Goal: Task Accomplishment & Management: Use online tool/utility

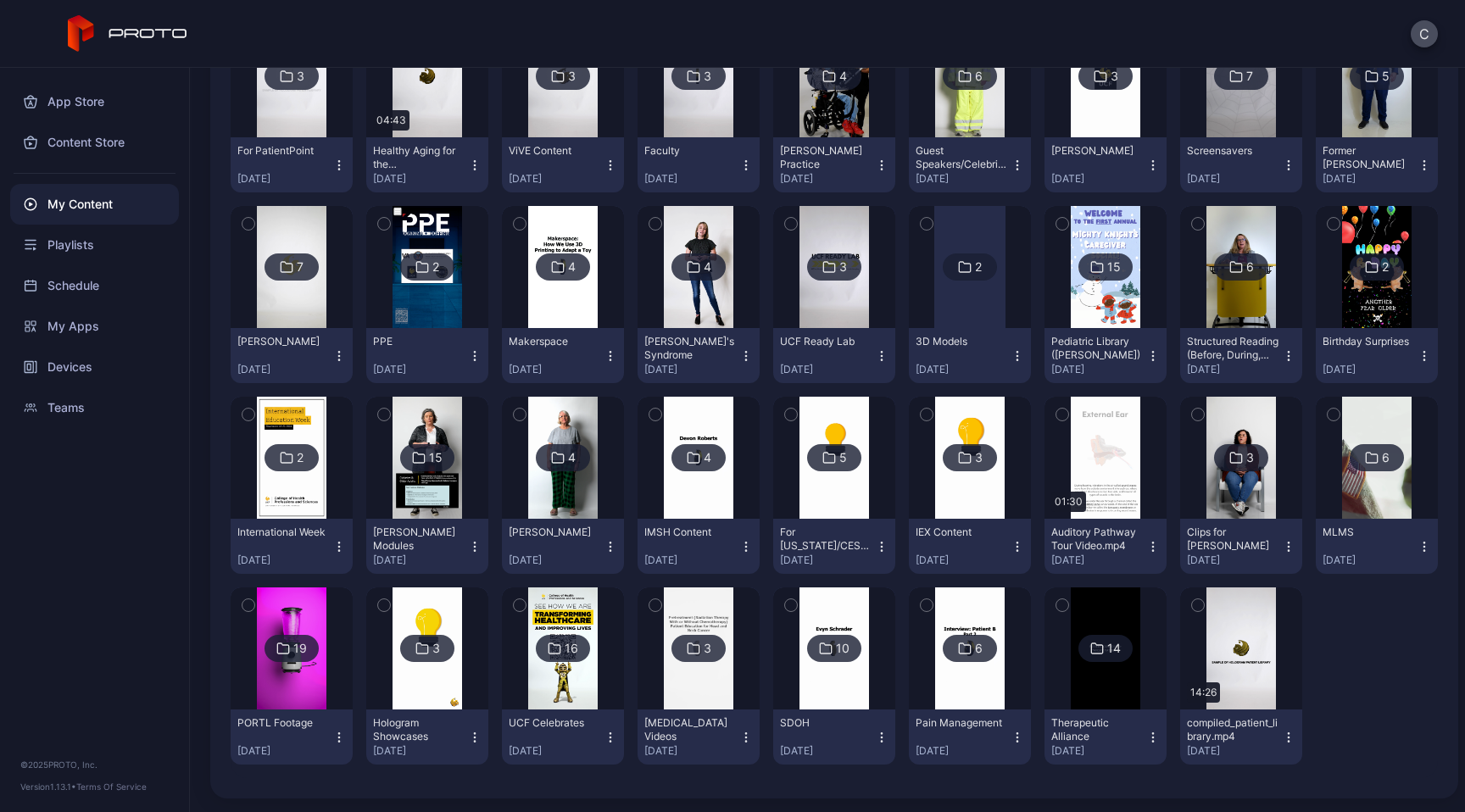
scroll to position [799, 0]
click at [561, 639] on icon at bounding box center [554, 648] width 13 height 20
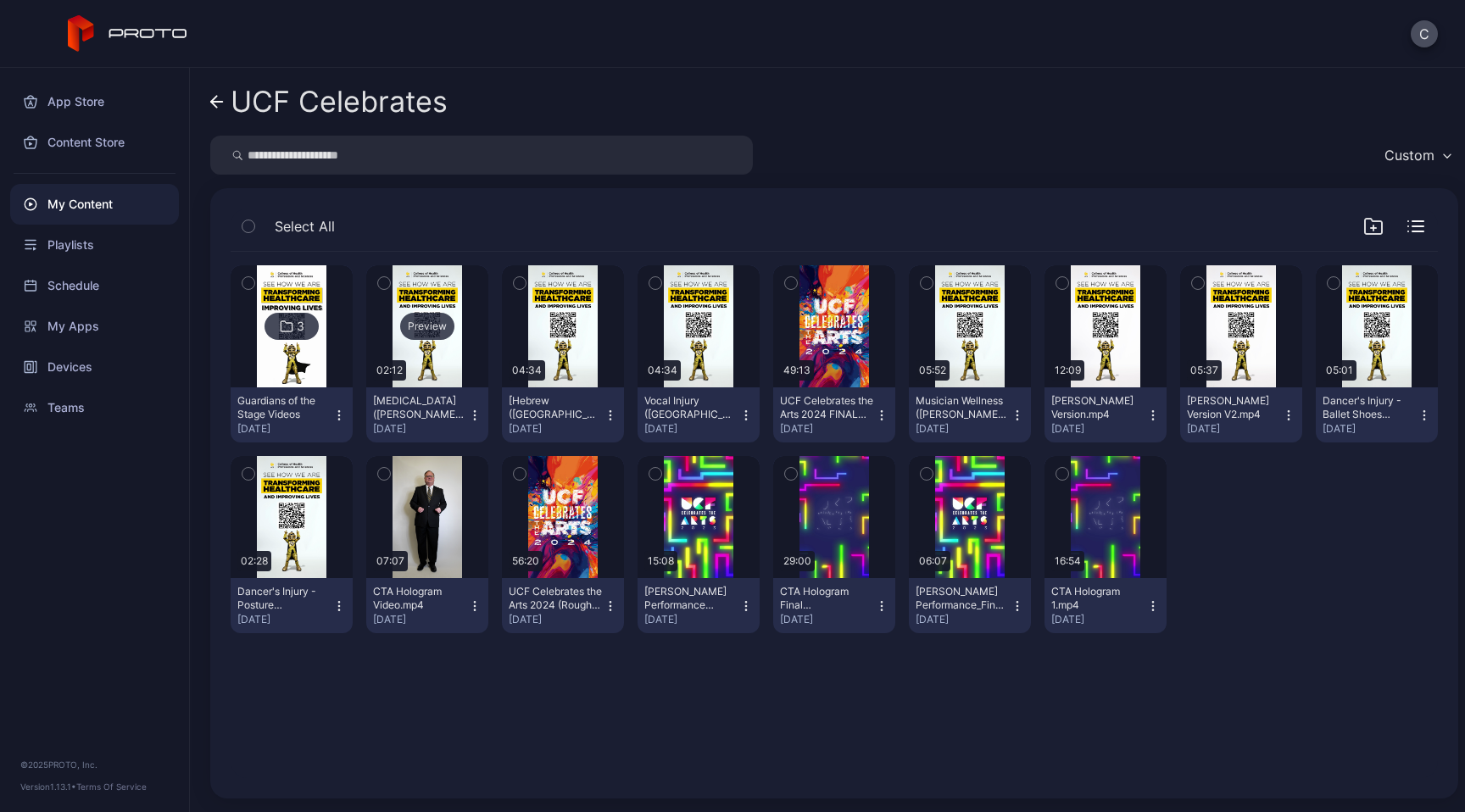
click at [449, 324] on div "Preview" at bounding box center [427, 327] width 55 height 27
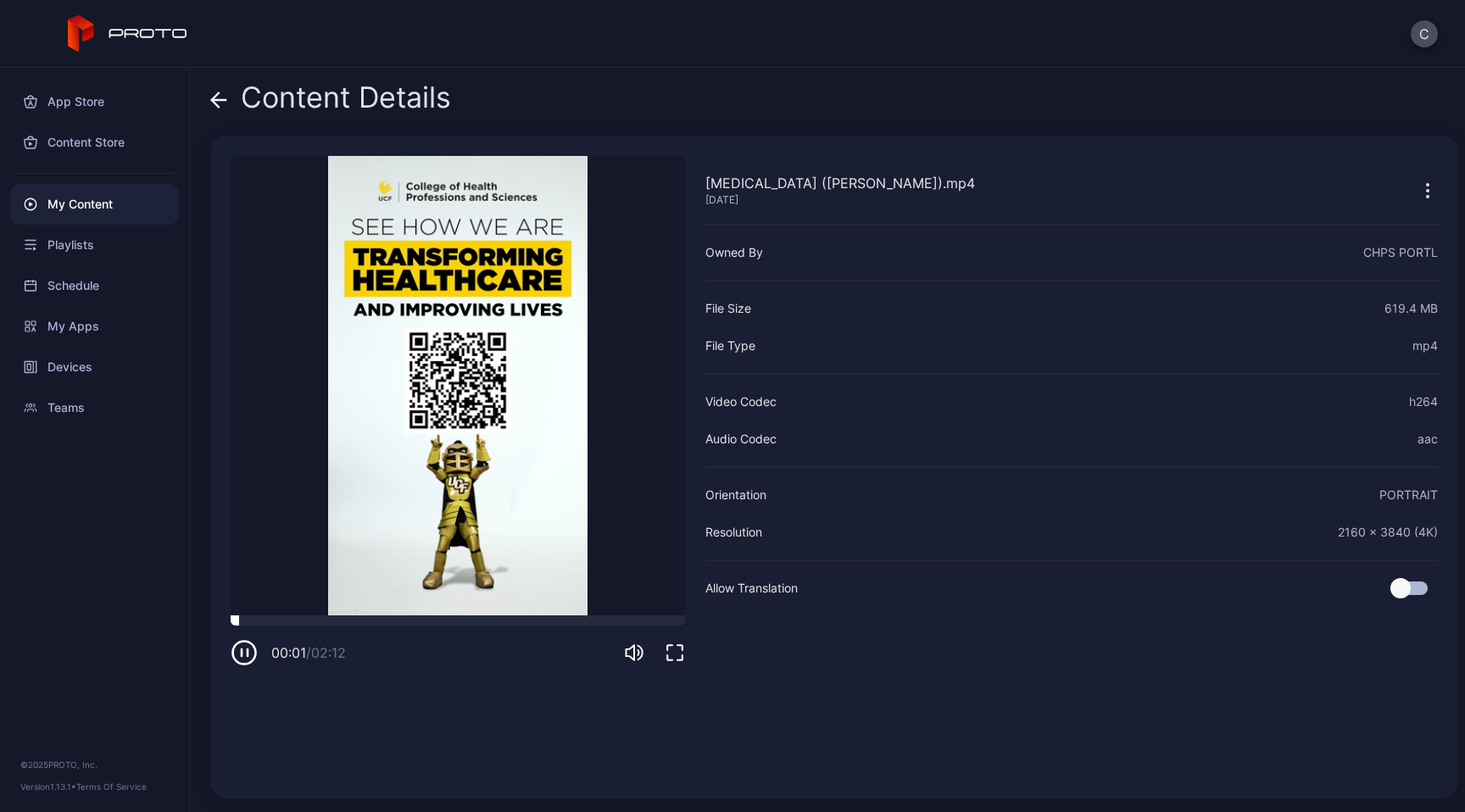
click at [302, 618] on div at bounding box center [458, 620] width 455 height 11
click at [333, 622] on div at bounding box center [458, 620] width 455 height 11
click at [389, 617] on div at bounding box center [458, 620] width 455 height 11
click at [472, 598] on video "Sorry, your browser doesn‘t support embedded videos" at bounding box center [458, 386] width 455 height 460
click at [479, 620] on div at bounding box center [458, 620] width 455 height 11
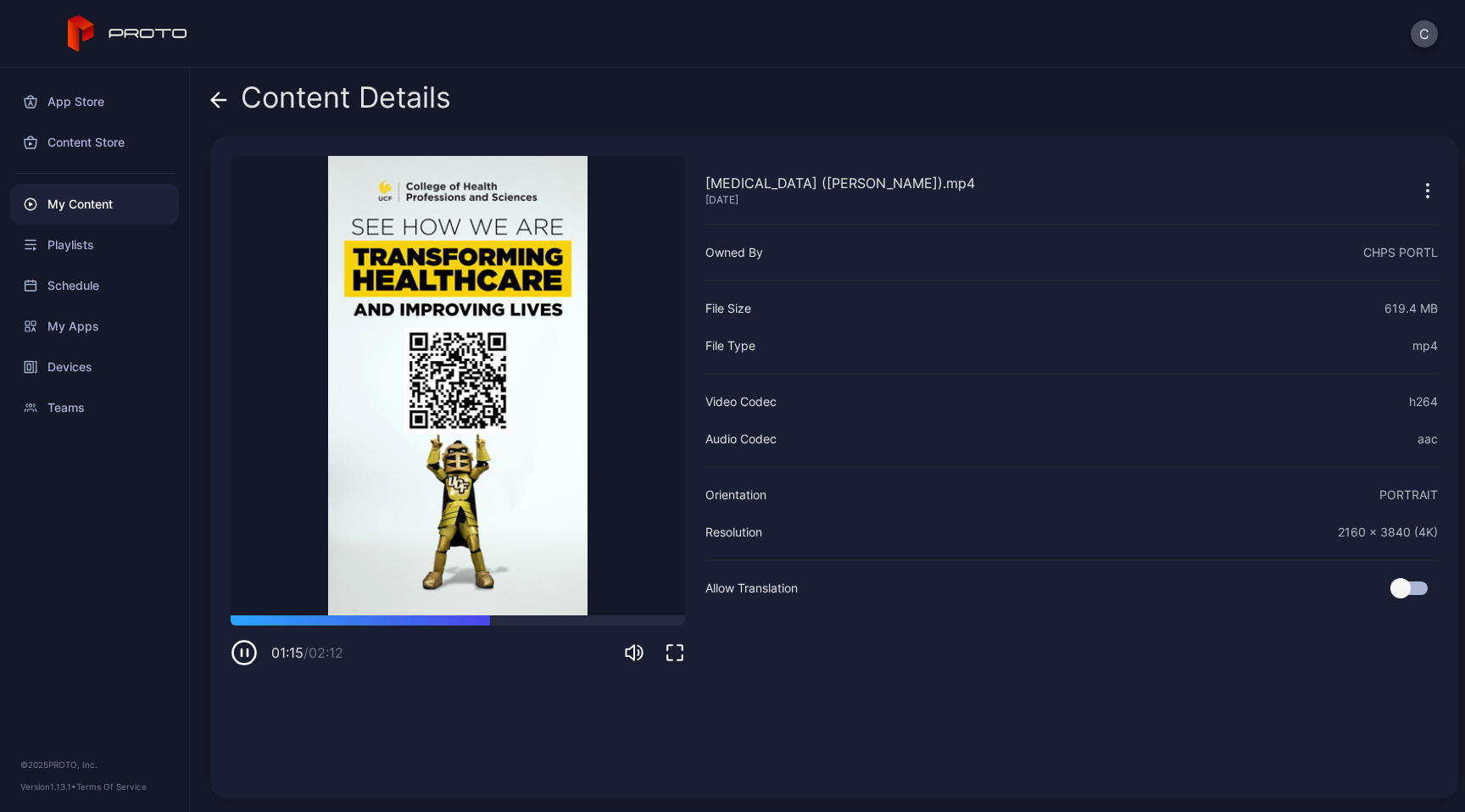
click at [217, 108] on span at bounding box center [219, 98] width 17 height 33
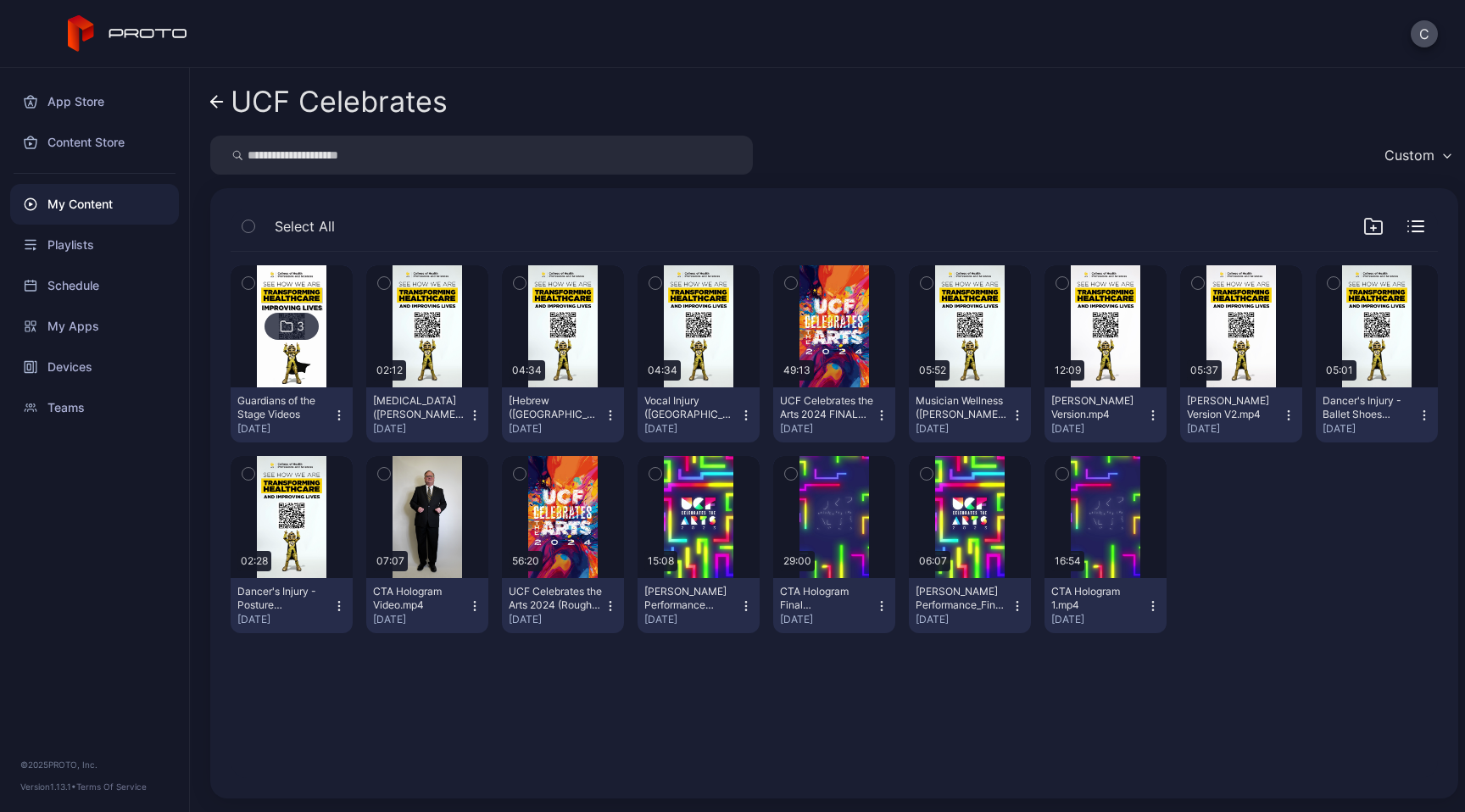
click at [482, 411] on icon "button" at bounding box center [475, 416] width 13 height 13
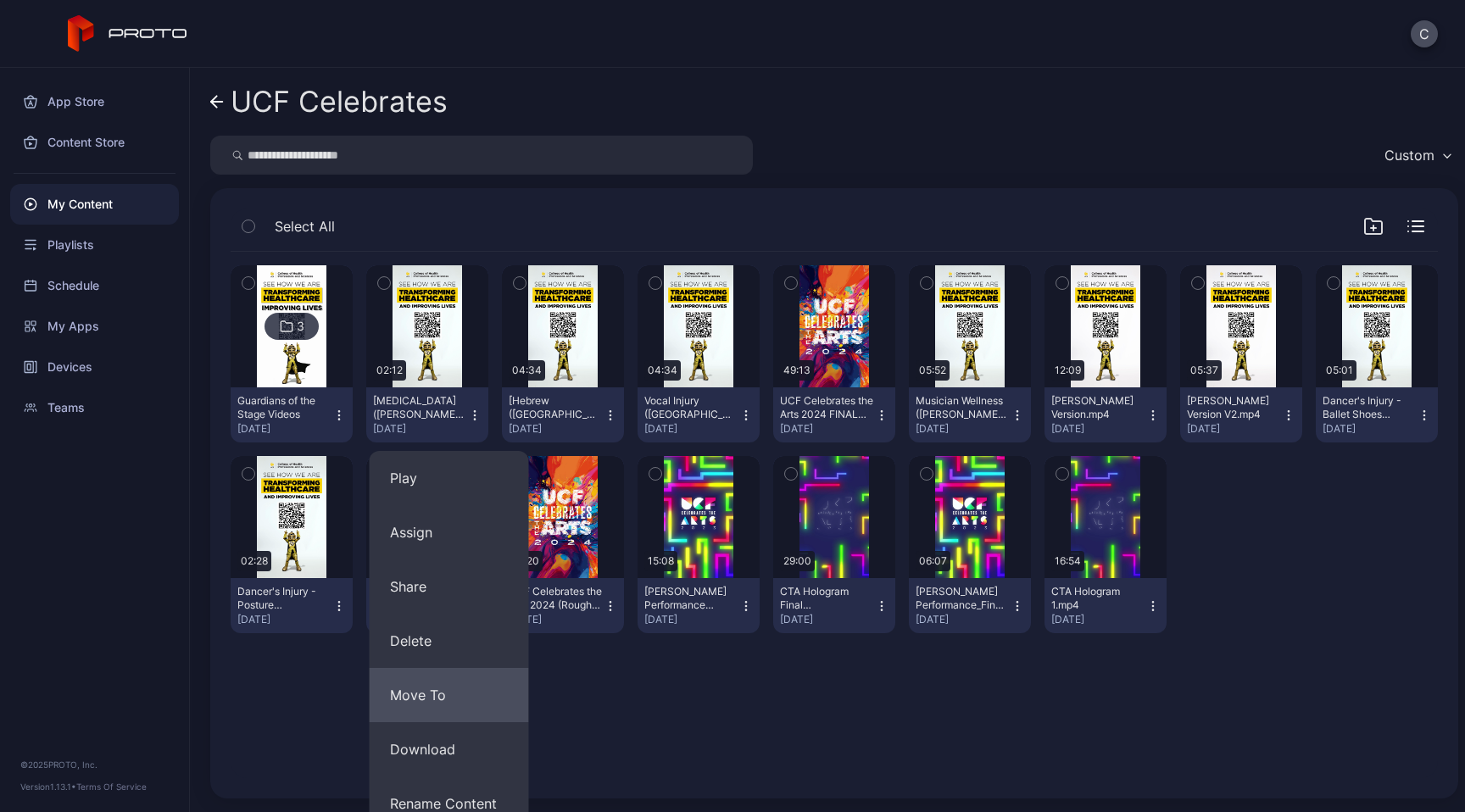
scroll to position [127, 0]
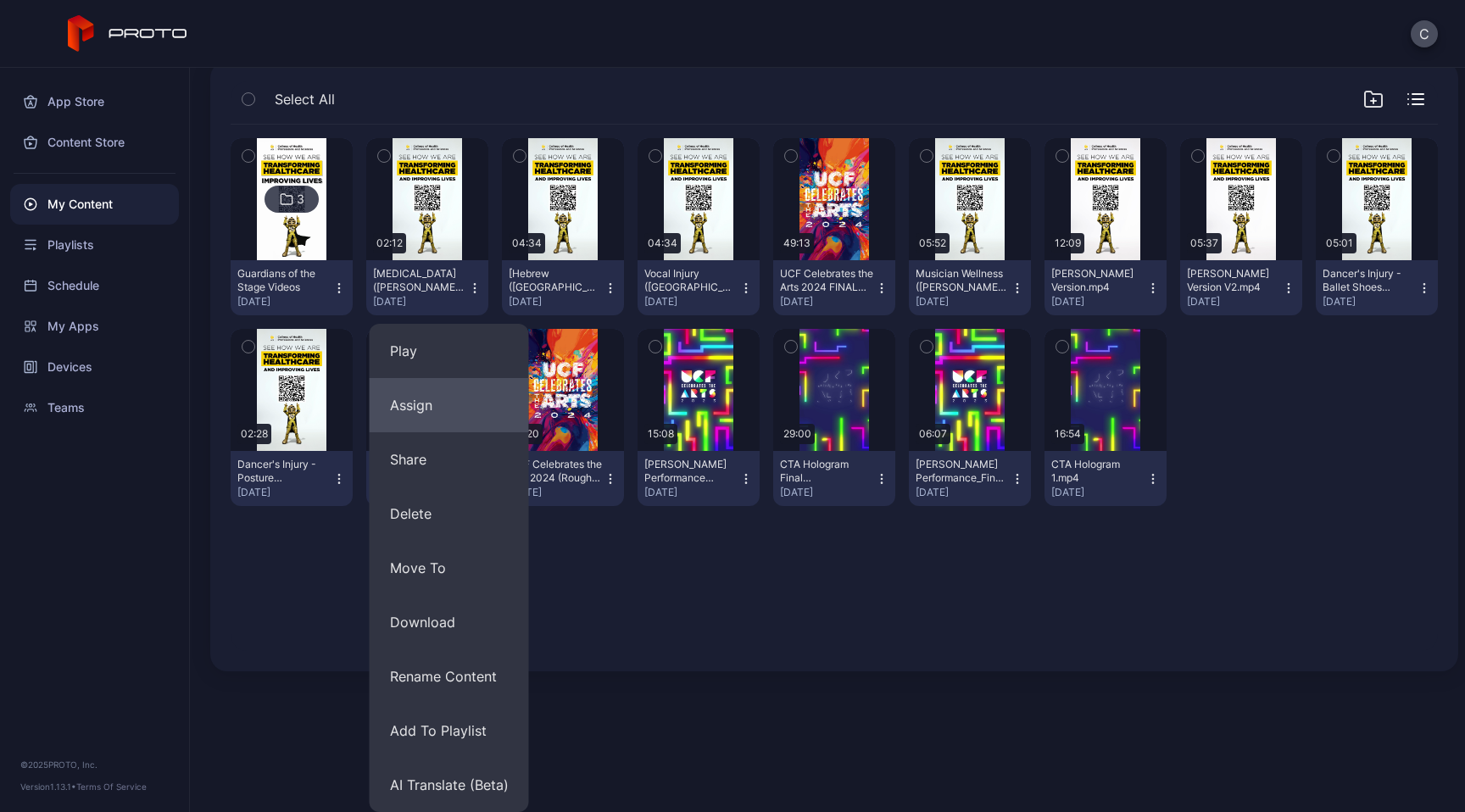
click at [466, 389] on button "Assign" at bounding box center [449, 405] width 159 height 55
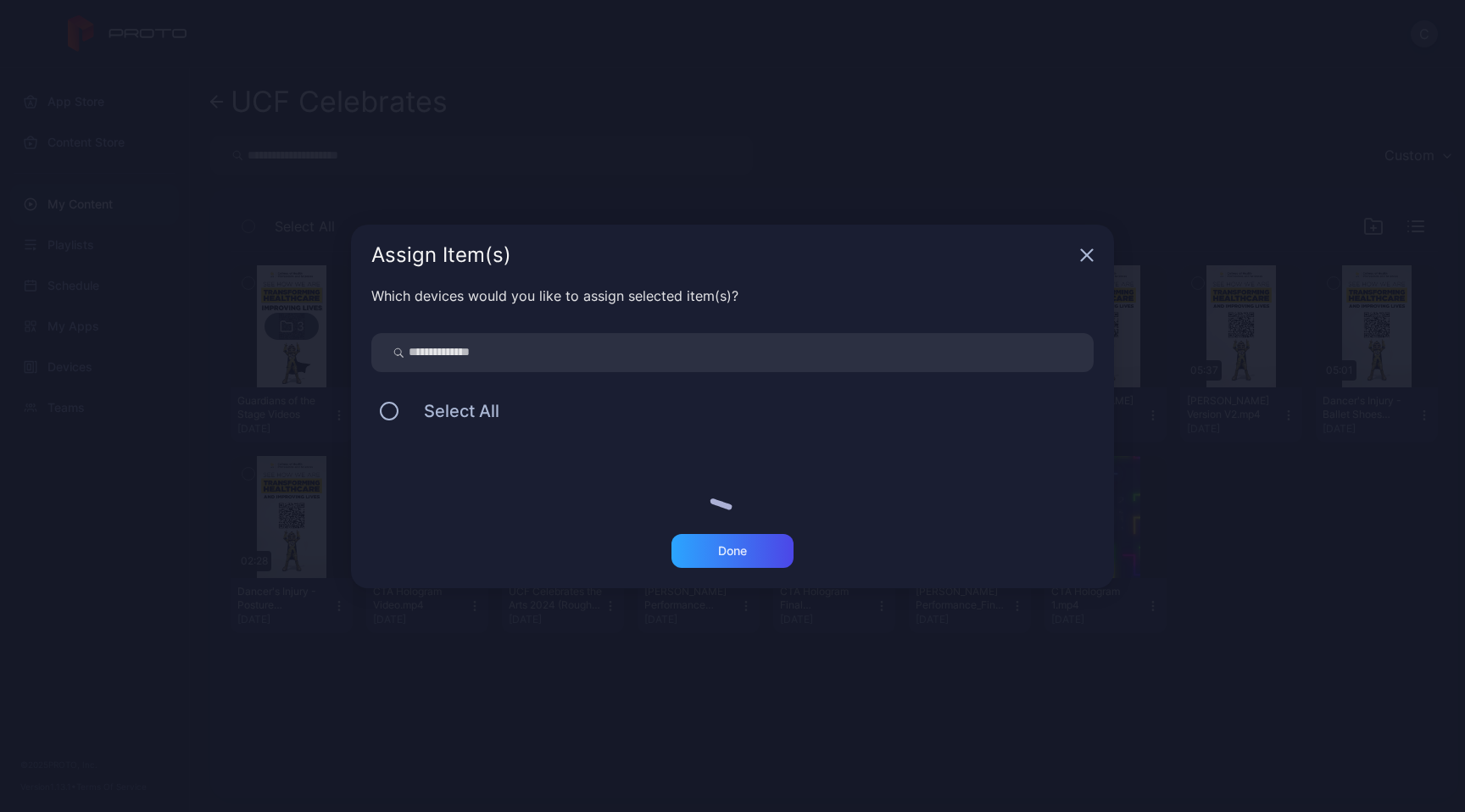
scroll to position [0, 0]
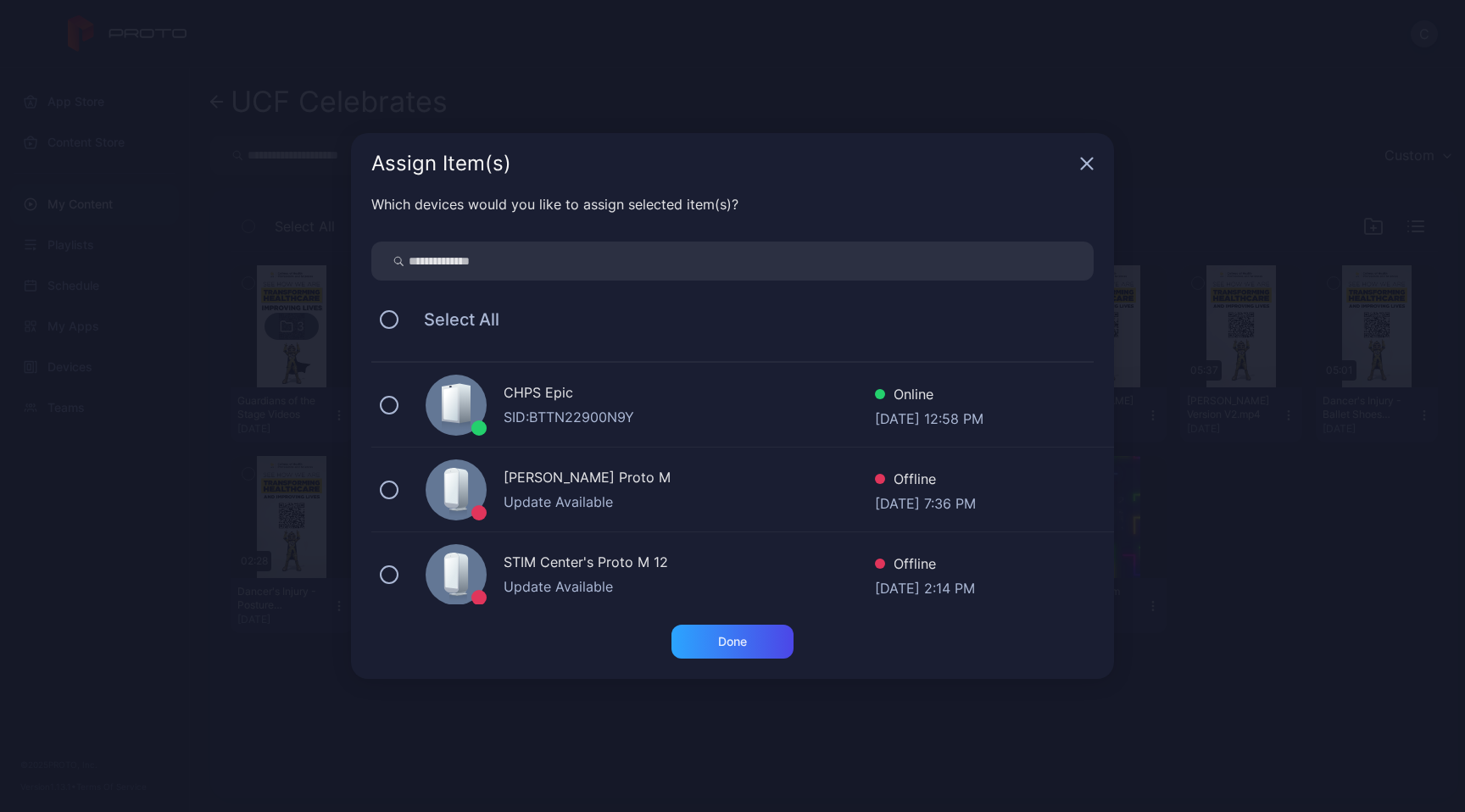
click at [551, 432] on div "CHPS Epic SID: BTTN22900N9Y Online [DATE] 12:58 PM" at bounding box center [743, 405] width 743 height 85
click at [722, 646] on div "Done" at bounding box center [732, 642] width 29 height 13
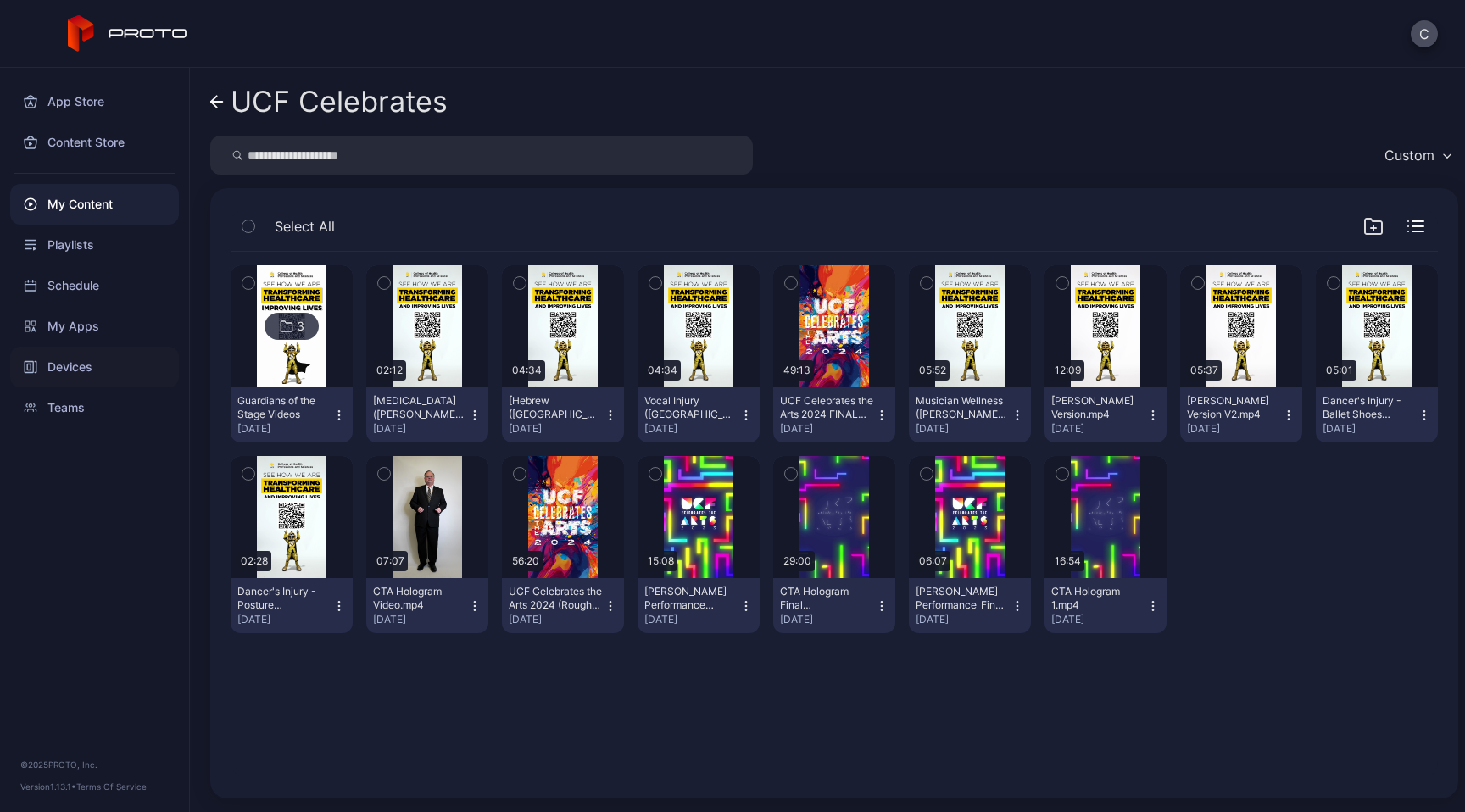
click at [78, 363] on div "Devices" at bounding box center [95, 367] width 169 height 41
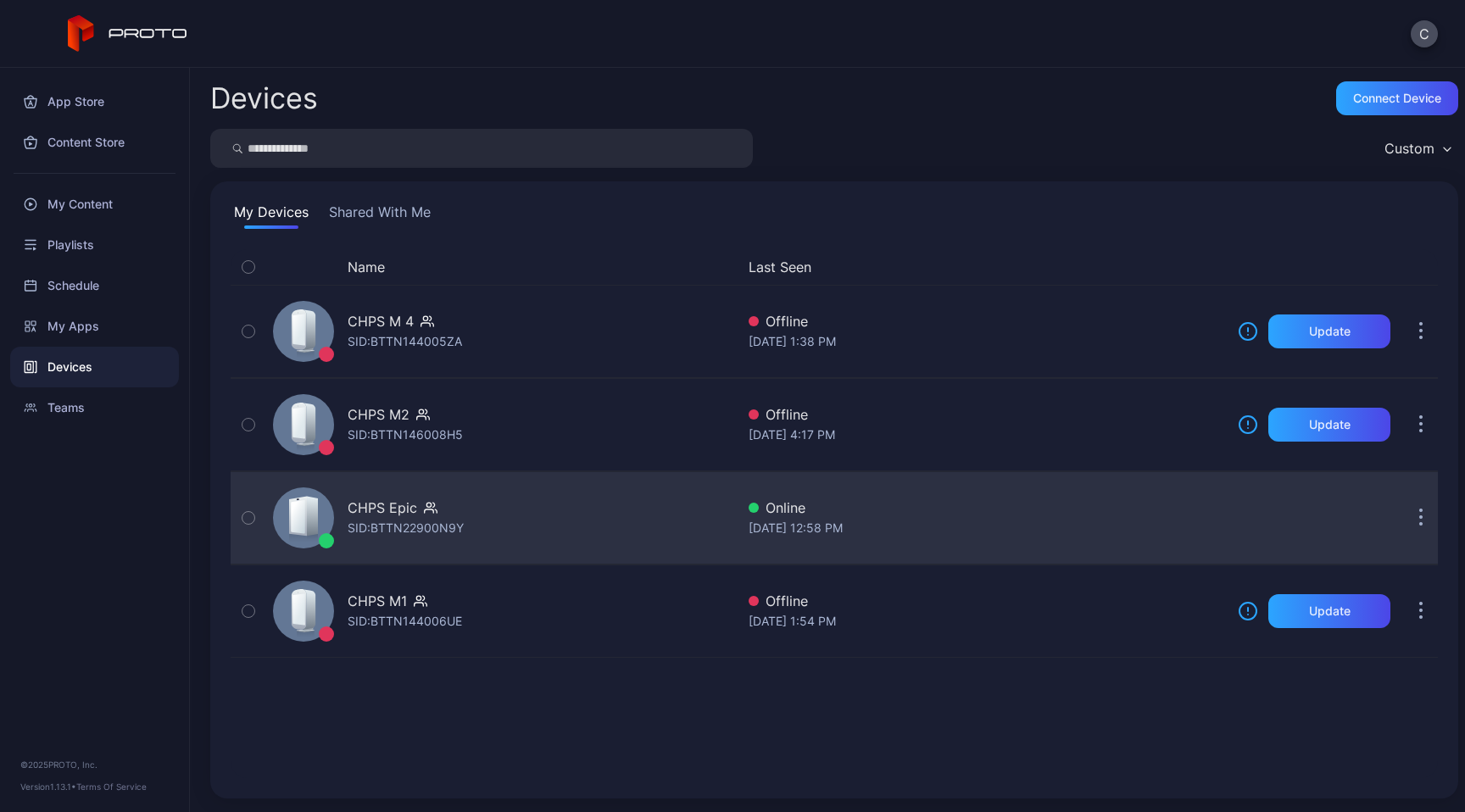
click at [372, 520] on div "SID: BTTN22900N9Y" at bounding box center [405, 528] width 116 height 20
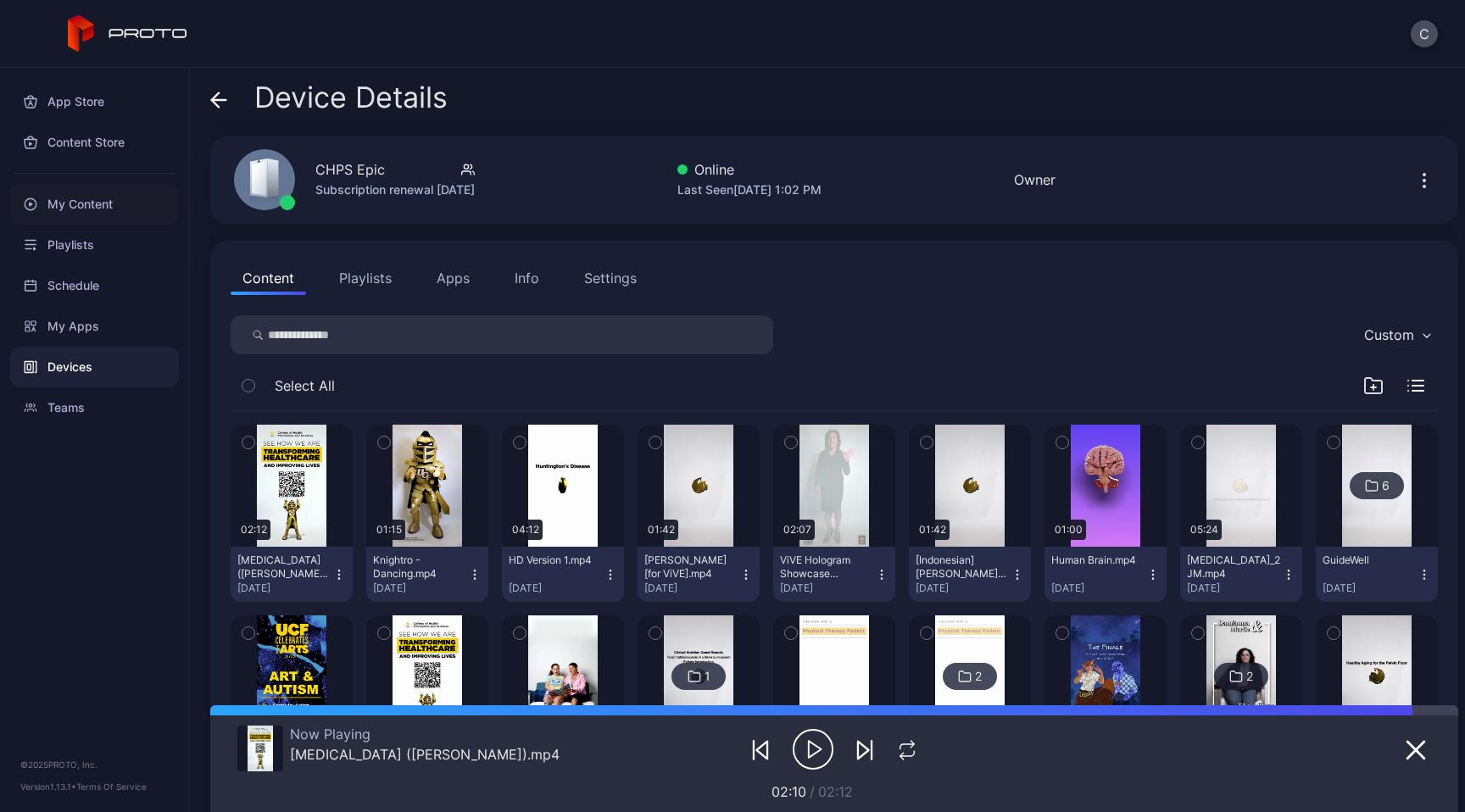
click at [96, 205] on div "My Content" at bounding box center [95, 204] width 169 height 41
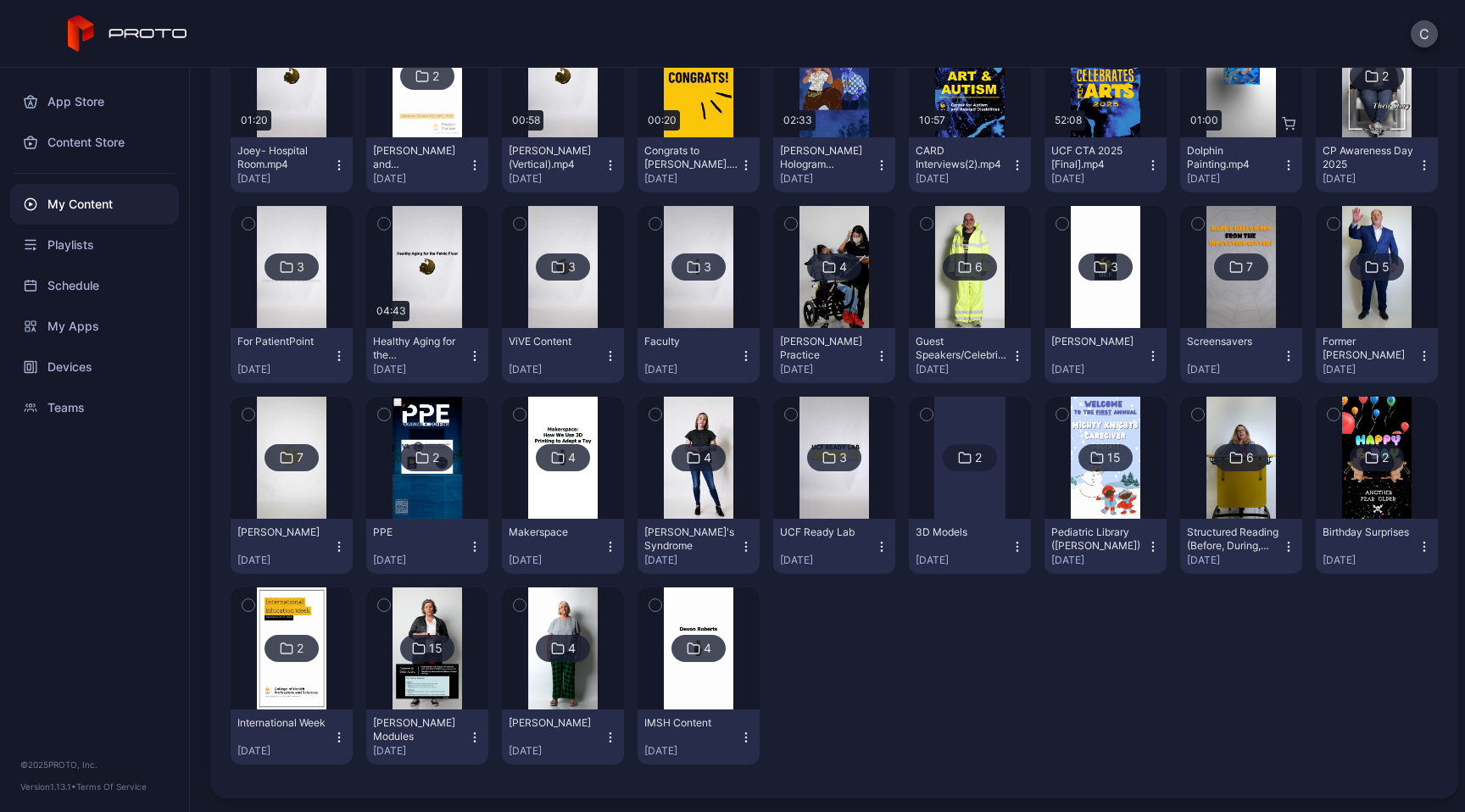
scroll to position [801, 0]
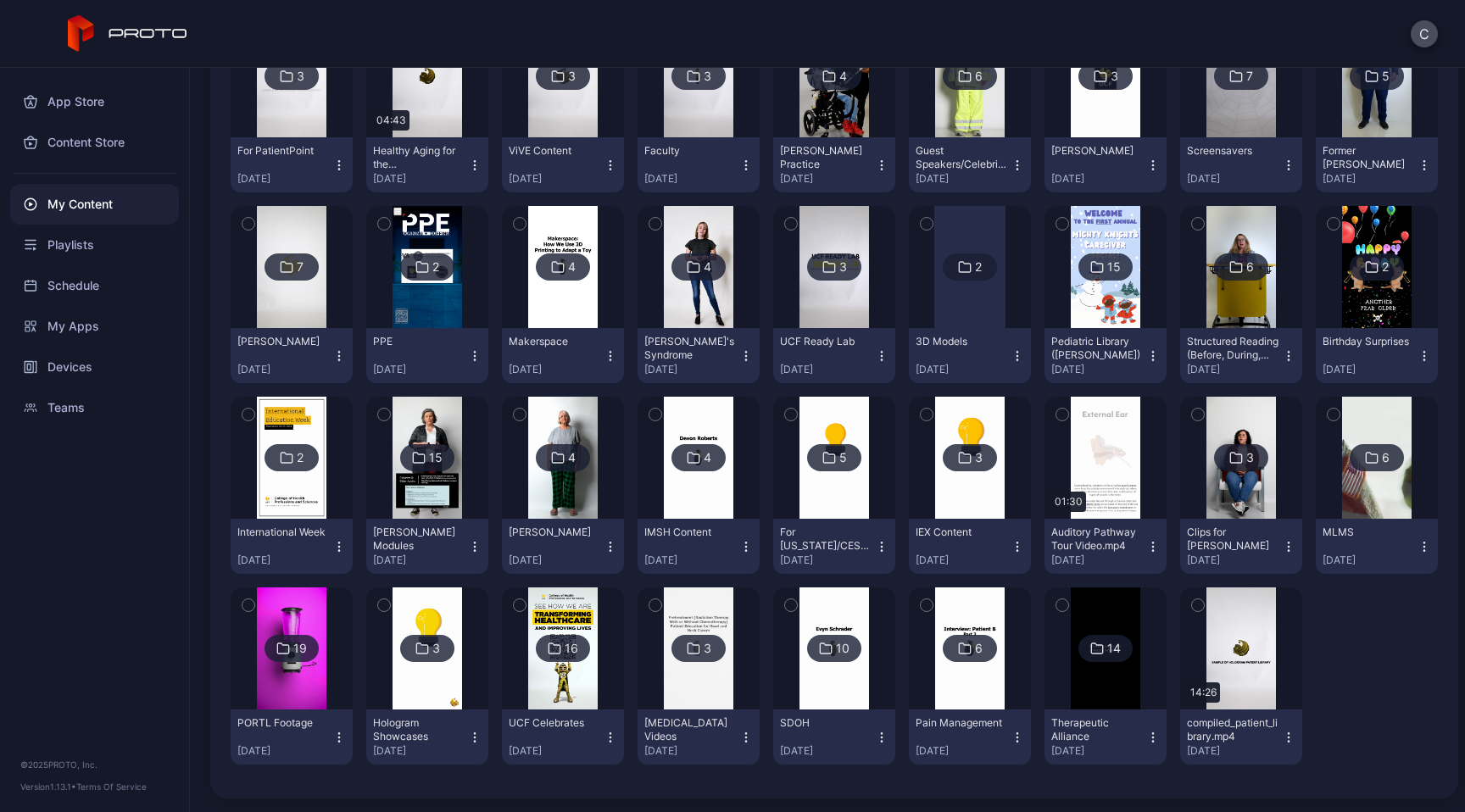
click at [597, 588] on img at bounding box center [563, 649] width 69 height 123
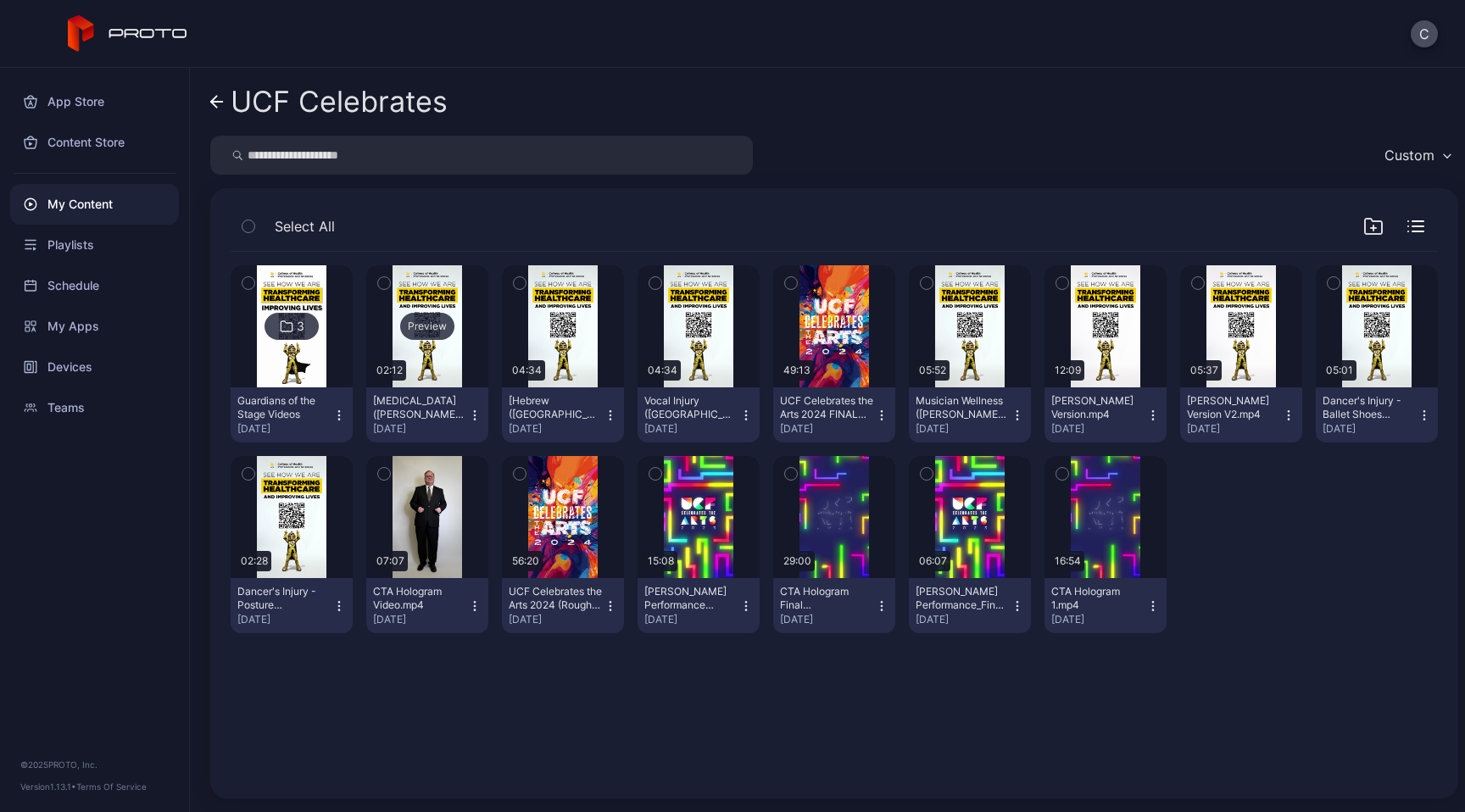
click at [455, 327] on div "Preview" at bounding box center [427, 327] width 55 height 27
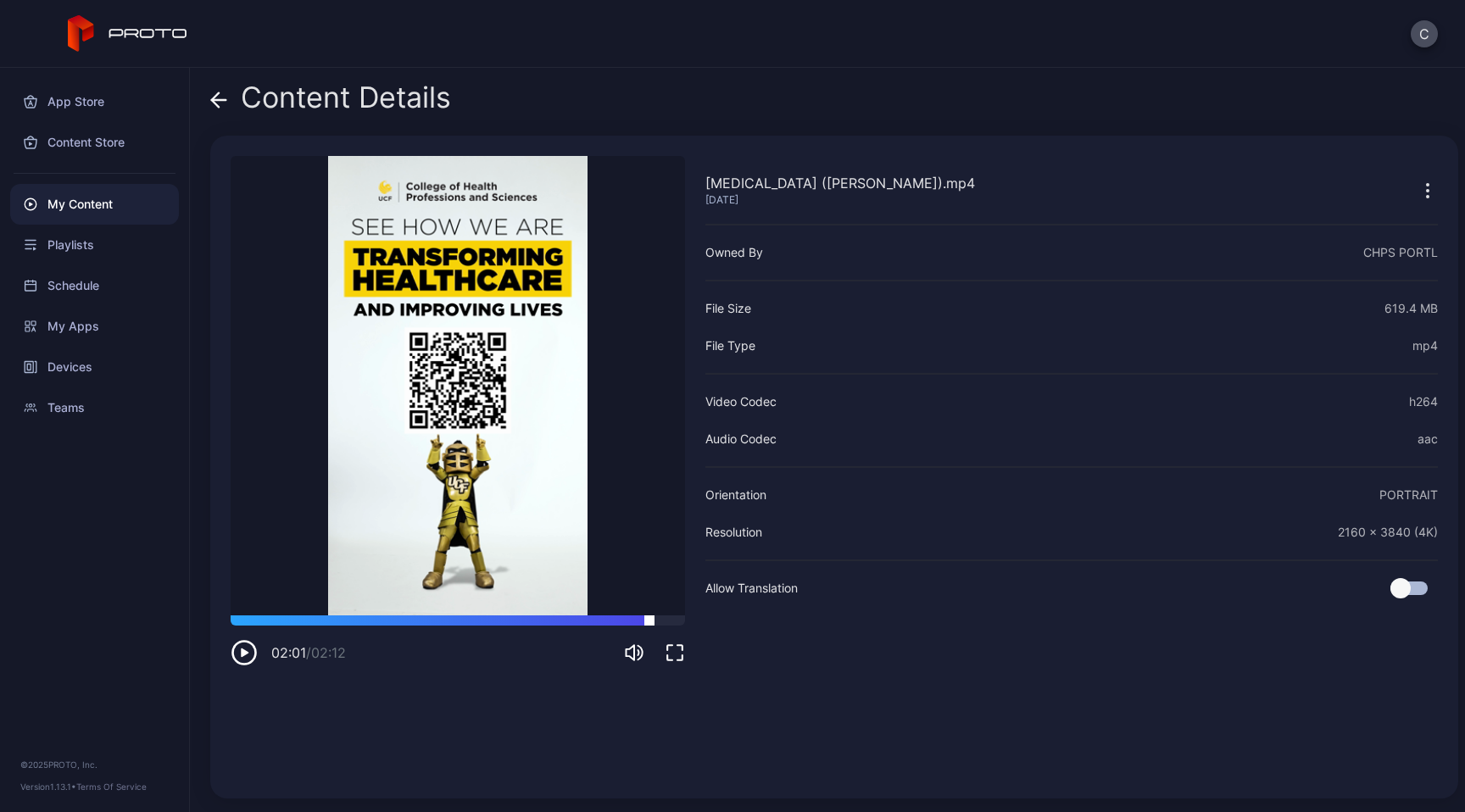
click at [649, 619] on div at bounding box center [458, 620] width 455 height 11
click at [671, 651] on icon "button" at bounding box center [674, 652] width 20 height 20
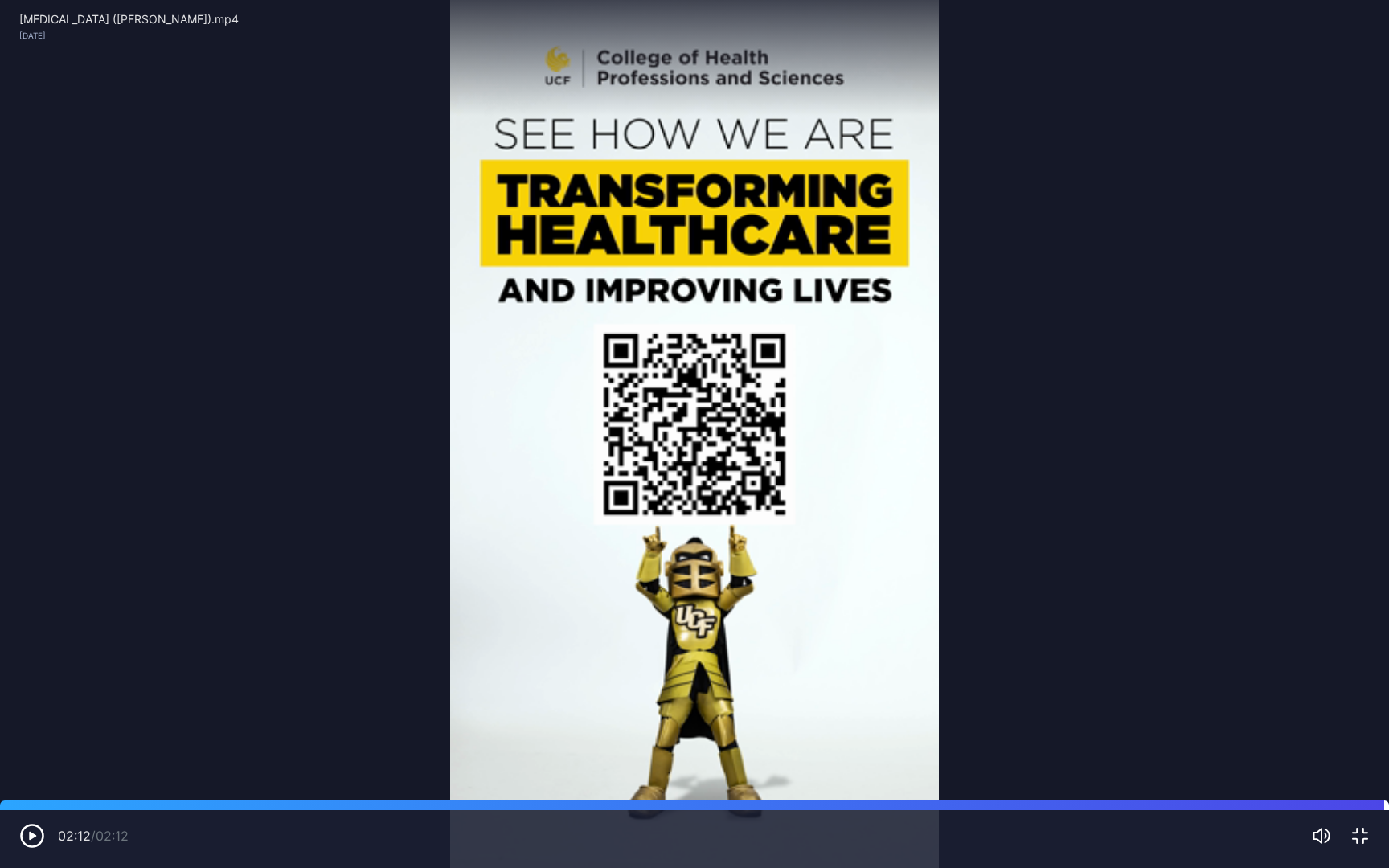
click at [1283, 769] on div at bounding box center [694, 805] width 1389 height 10
click at [1373, 769] on div "02:02 / 02:12" at bounding box center [694, 840] width 1389 height 58
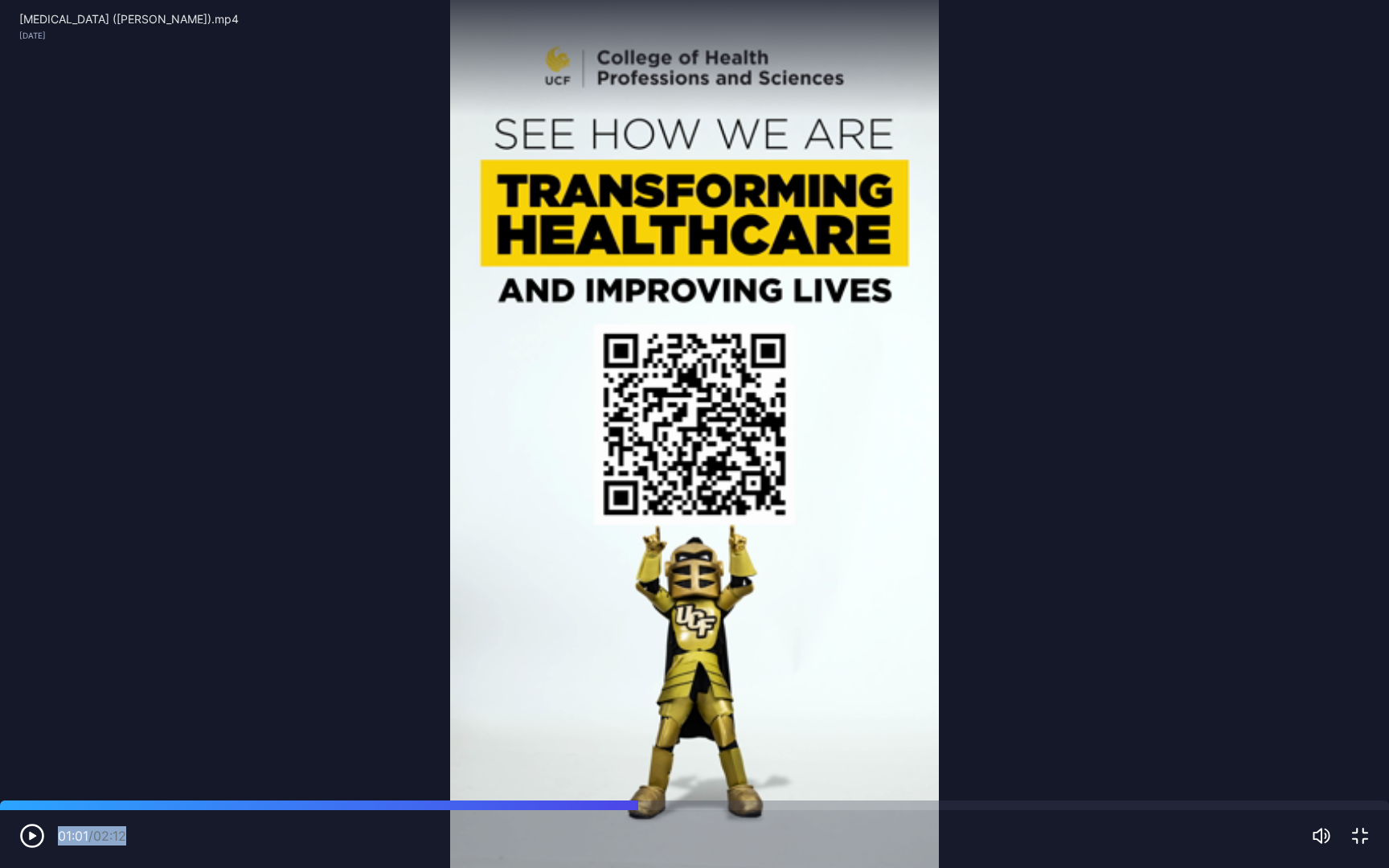
drag, startPoint x: 1372, startPoint y: 809, endPoint x: 635, endPoint y: 825, distance: 737.2
click at [635, 769] on div "01:01 / 02:12" at bounding box center [694, 840] width 1389 height 58
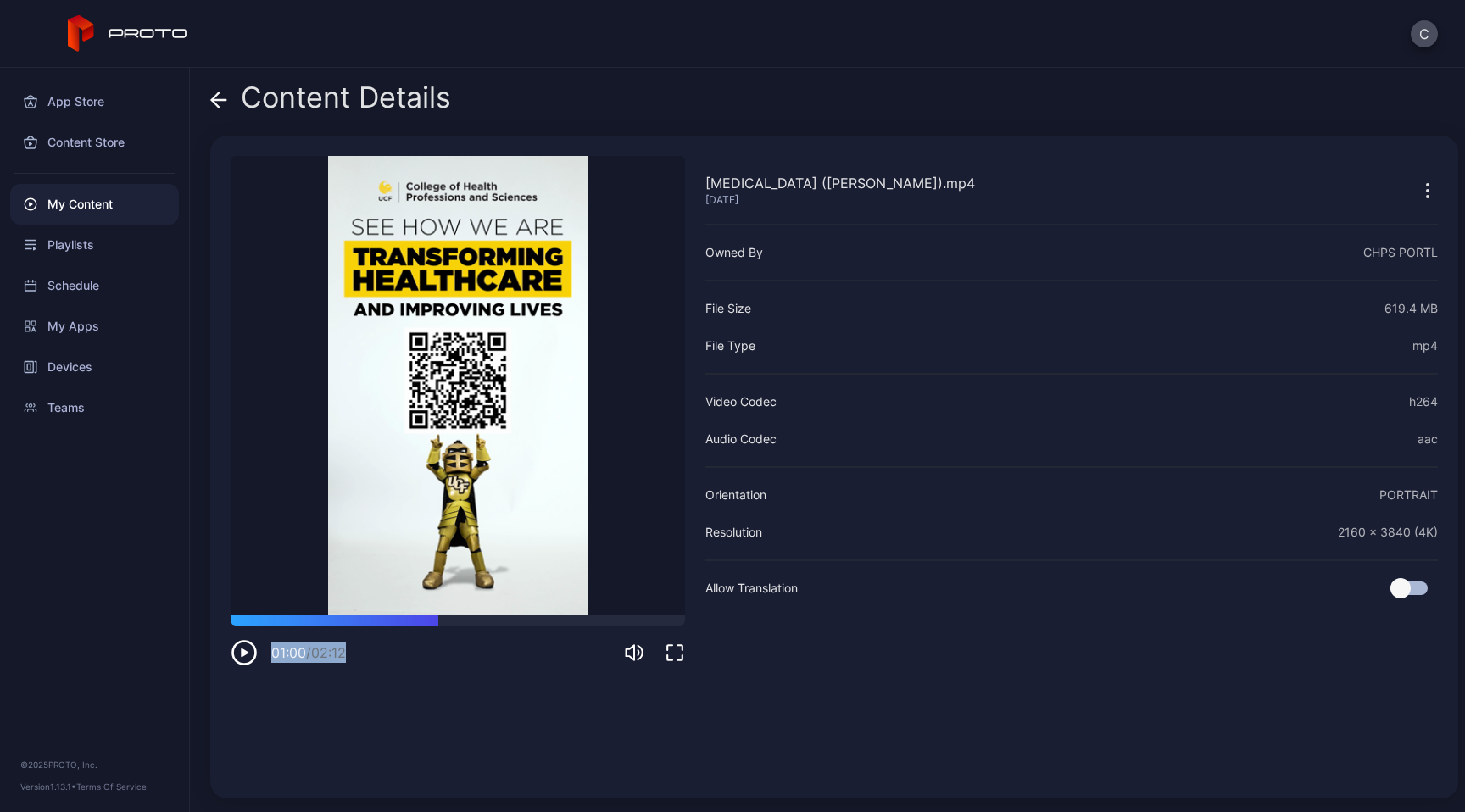
click at [125, 202] on div "My Content" at bounding box center [95, 204] width 169 height 41
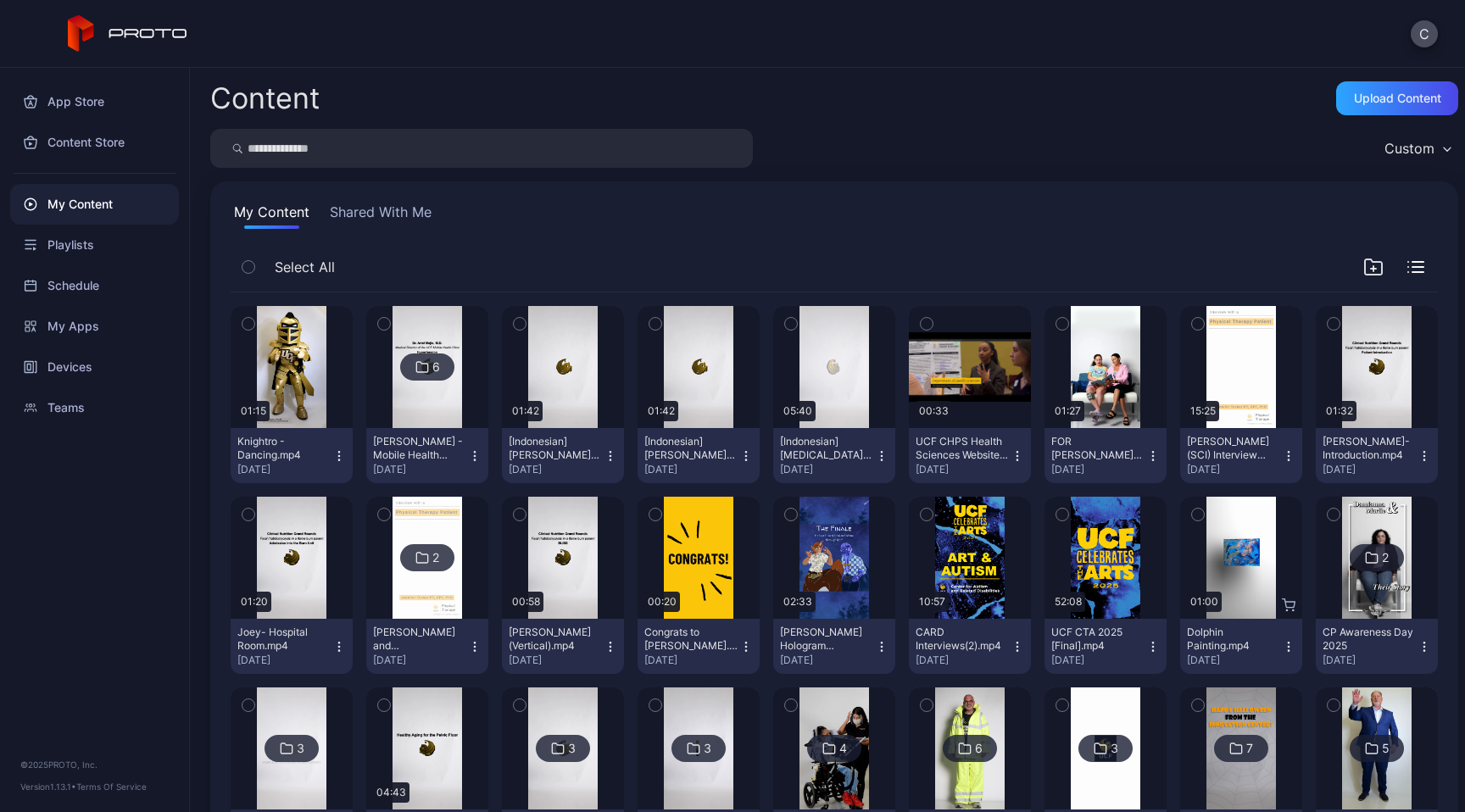
scroll to position [801, 0]
